Goal: Navigation & Orientation: Understand site structure

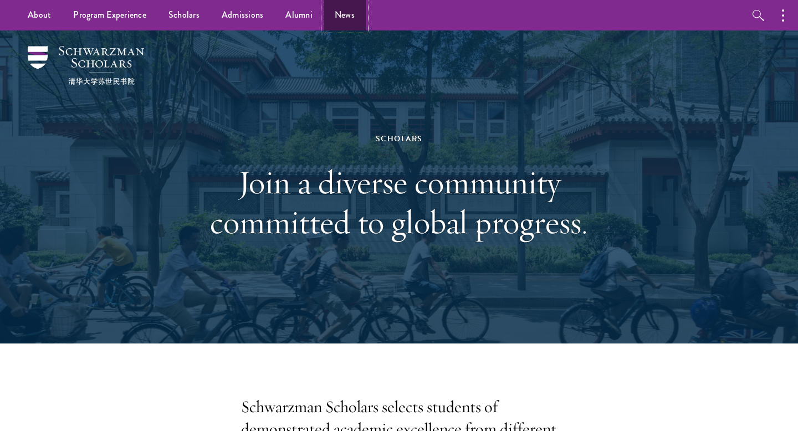
click at [336, 17] on link "News" at bounding box center [345, 15] width 42 height 30
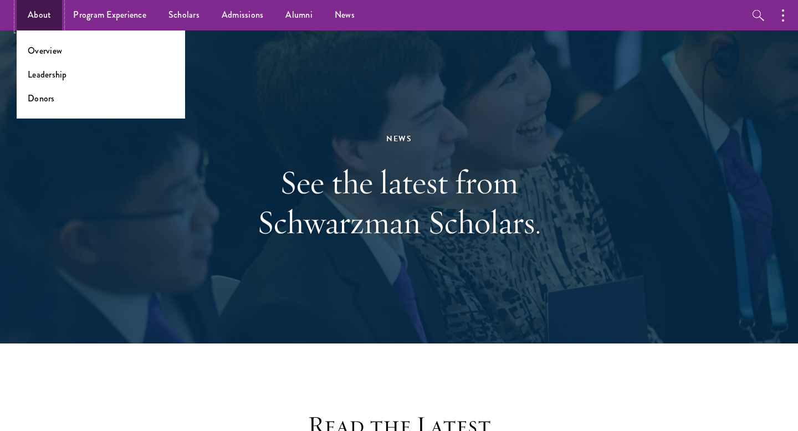
click at [39, 22] on link "About" at bounding box center [39, 15] width 45 height 30
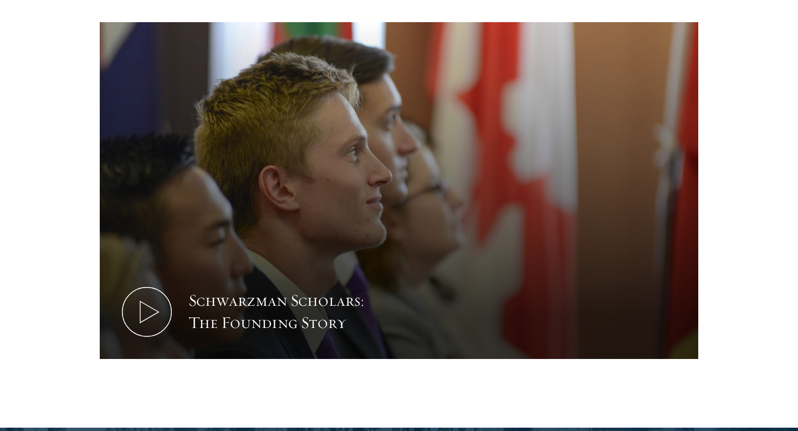
scroll to position [1486, 0]
